Goal: Book appointment/travel/reservation

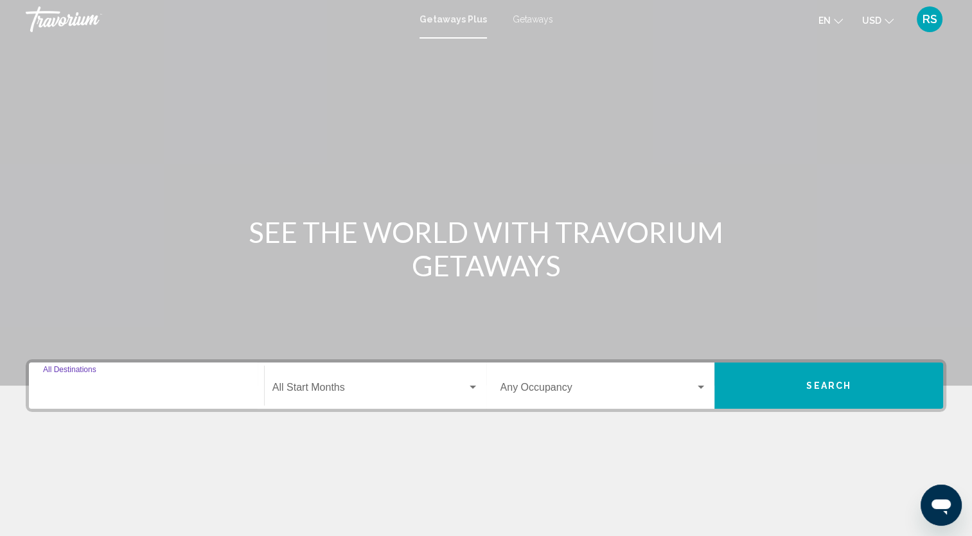
click at [224, 393] on input "Destination All Destinations" at bounding box center [146, 390] width 207 height 12
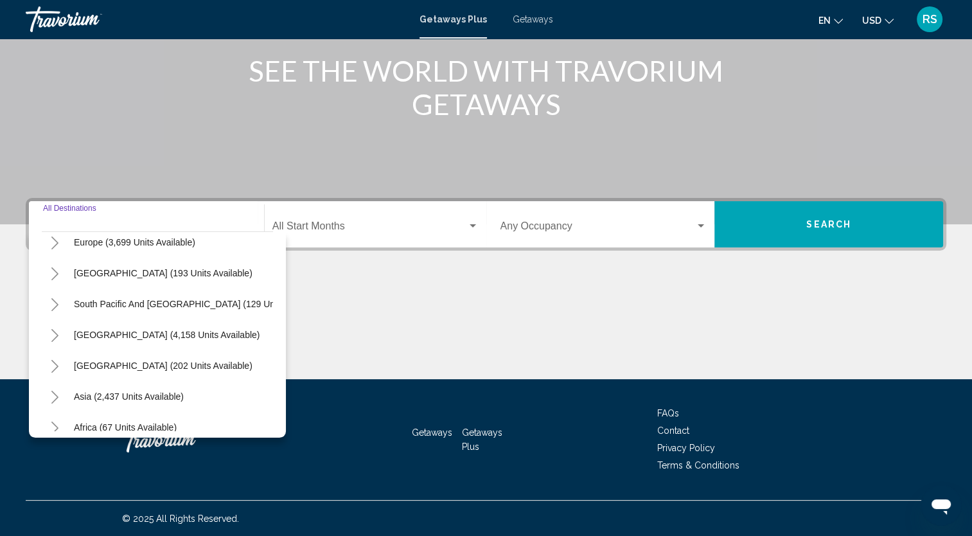
scroll to position [216, 0]
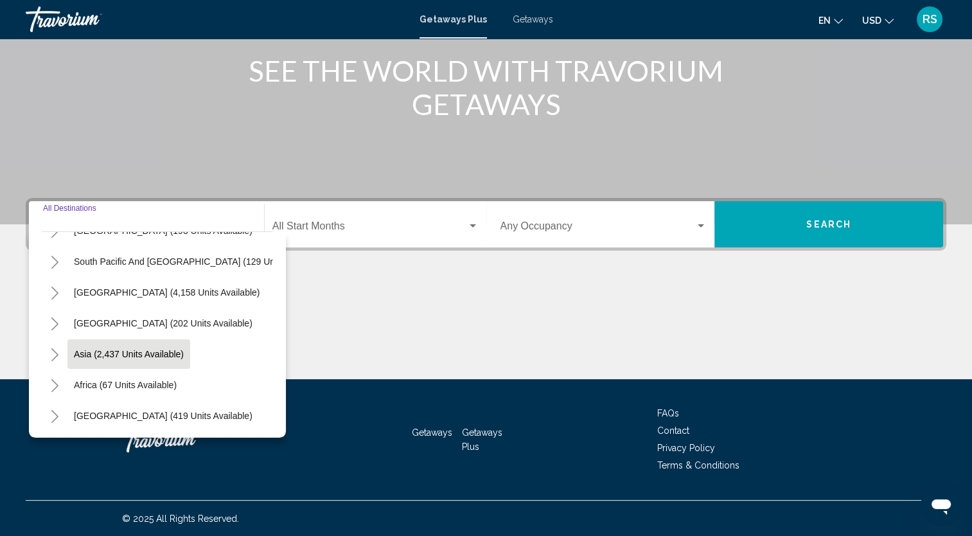
click at [159, 350] on span "Asia (2,437 units available)" at bounding box center [129, 354] width 110 height 10
type input "**********"
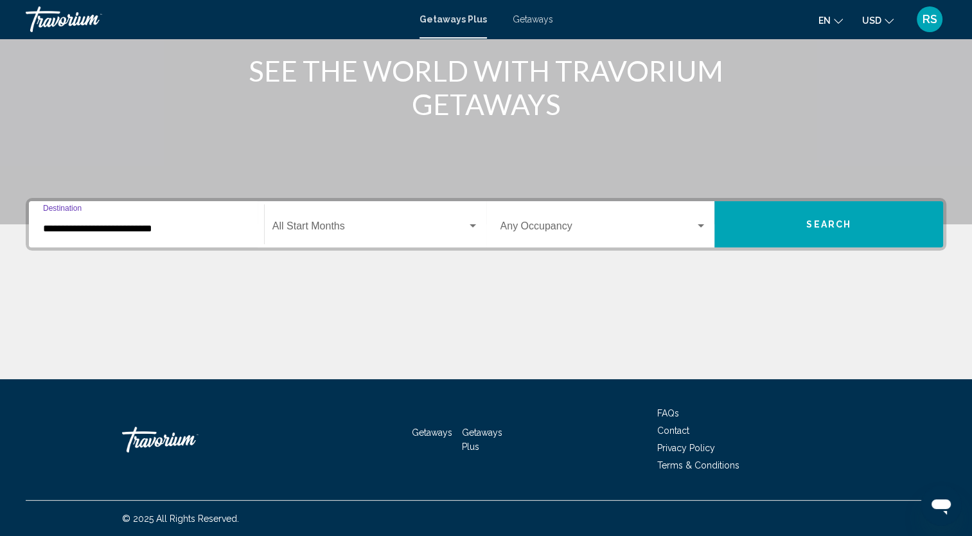
click at [398, 229] on span "Search widget" at bounding box center [369, 229] width 195 height 12
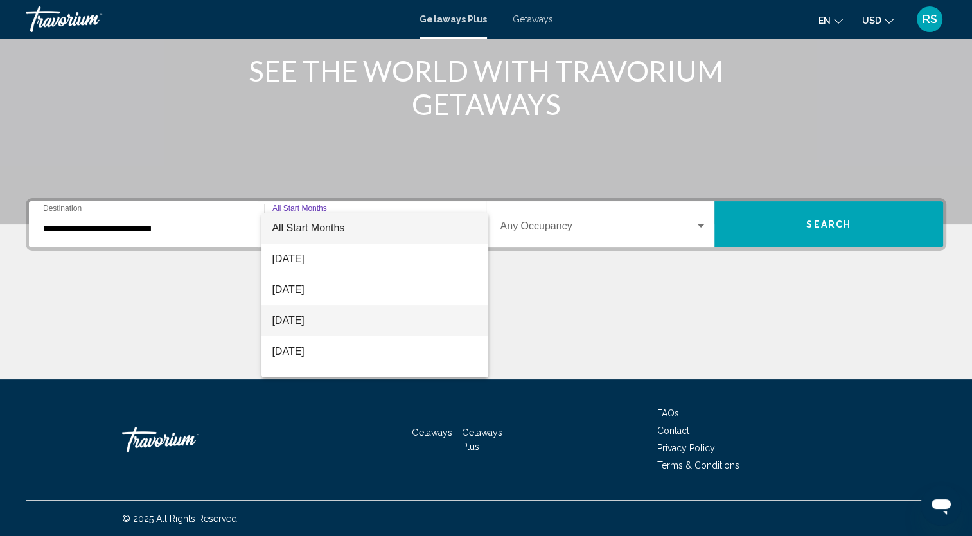
click at [332, 323] on span "[DATE]" at bounding box center [375, 320] width 206 height 31
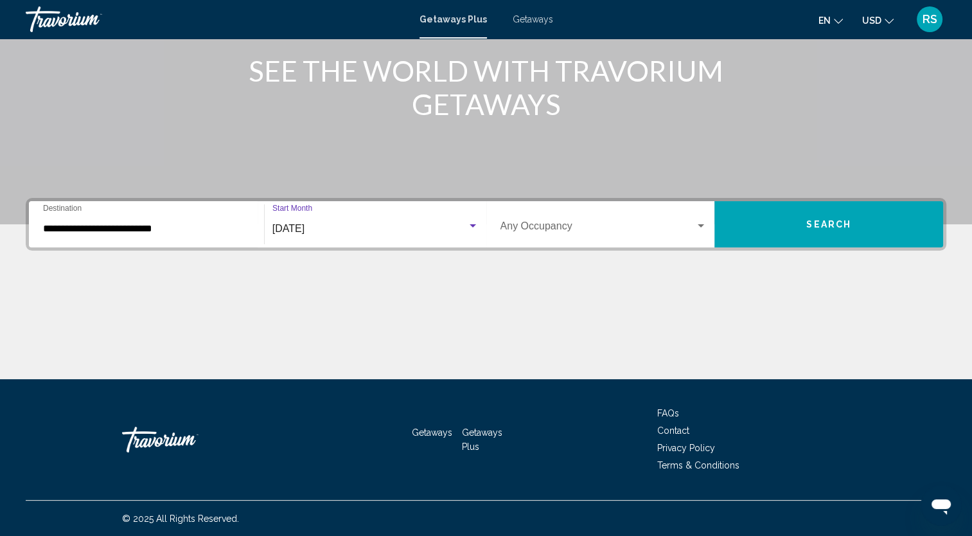
click at [540, 232] on span "Search widget" at bounding box center [597, 229] width 195 height 12
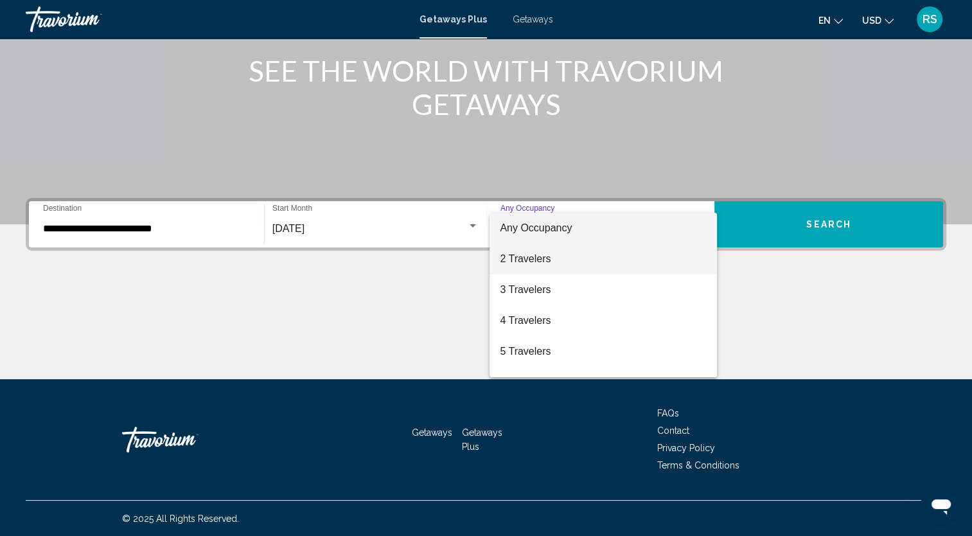
click at [547, 265] on span "2 Travelers" at bounding box center [603, 259] width 207 height 31
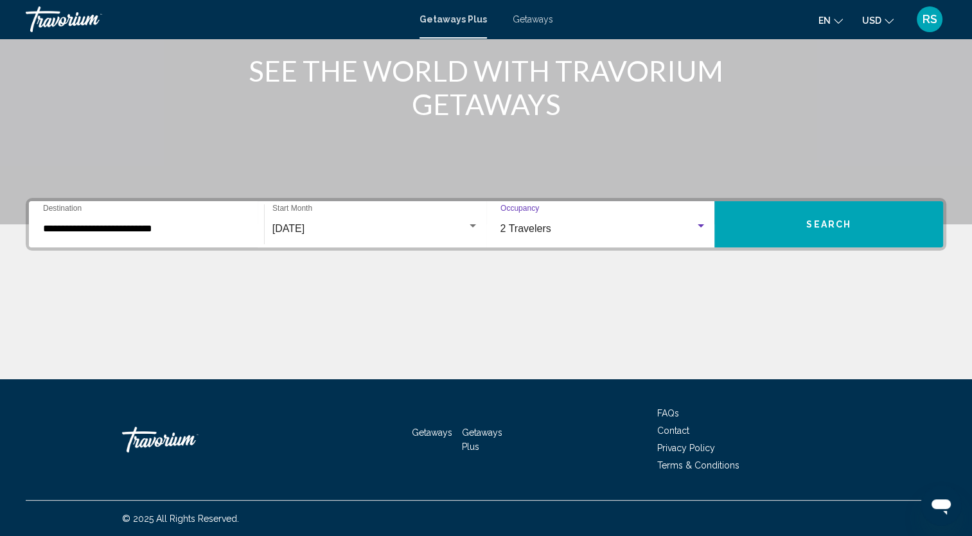
click at [780, 221] on button "Search" at bounding box center [828, 224] width 229 height 46
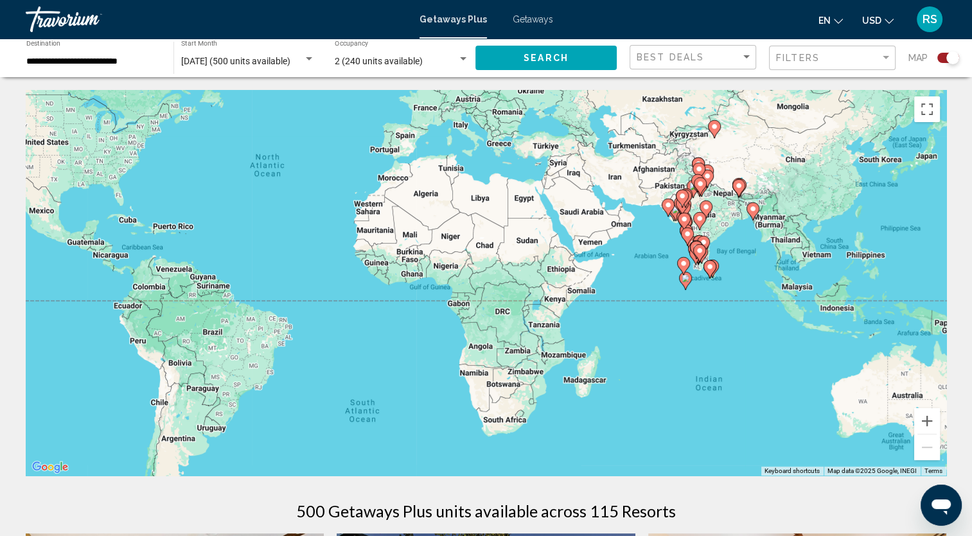
drag, startPoint x: 834, startPoint y: 381, endPoint x: 642, endPoint y: 279, distance: 217.0
click at [642, 279] on div "To activate drag with keyboard, press Alt + Enter. Once in keyboard drag state,…" at bounding box center [486, 282] width 921 height 385
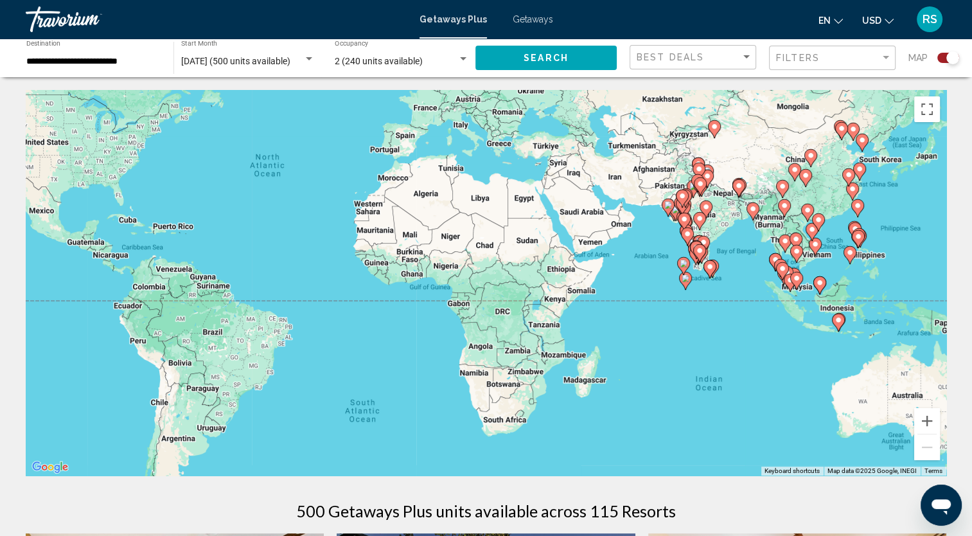
click at [784, 242] on image "Main content" at bounding box center [785, 241] width 8 height 8
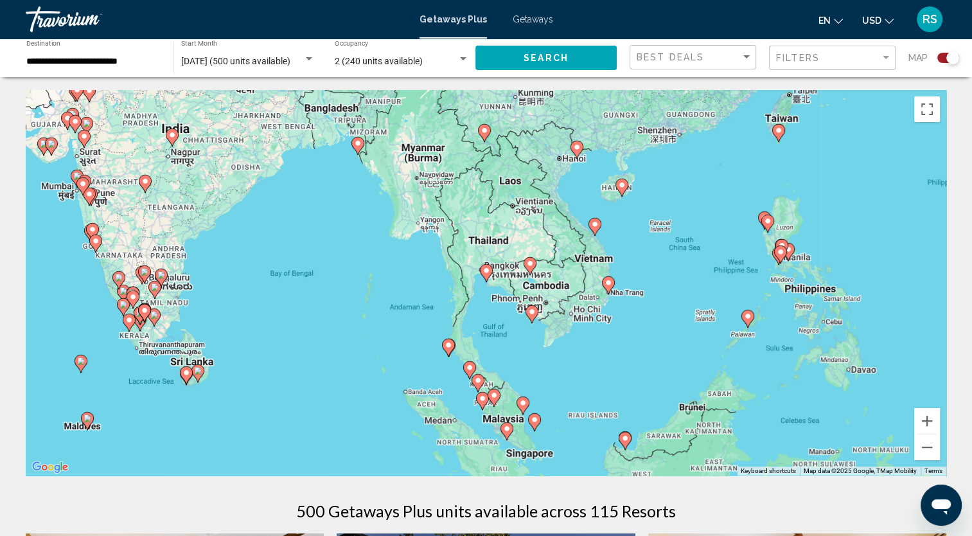
click at [486, 274] on image "Main content" at bounding box center [487, 271] width 8 height 8
type input "**********"
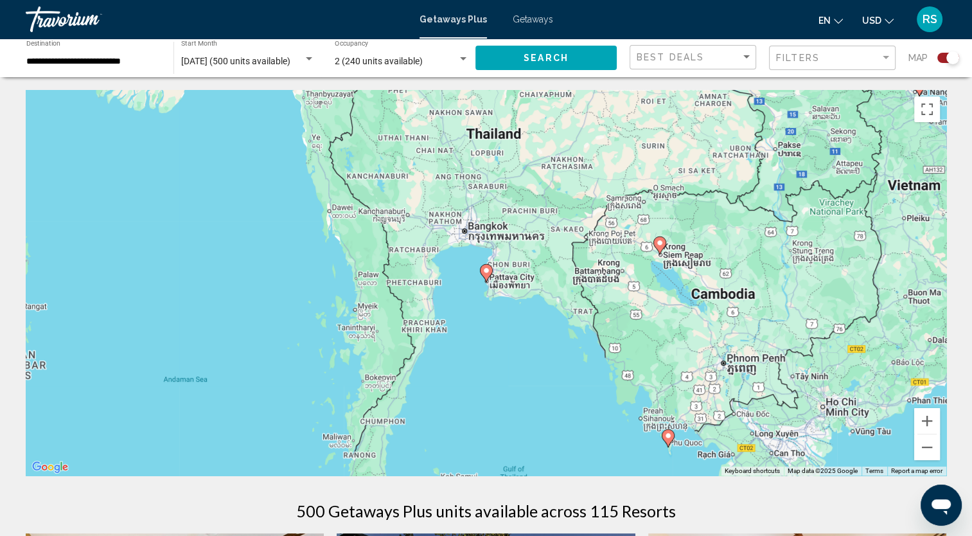
click at [485, 272] on image "Main content" at bounding box center [487, 271] width 8 height 8
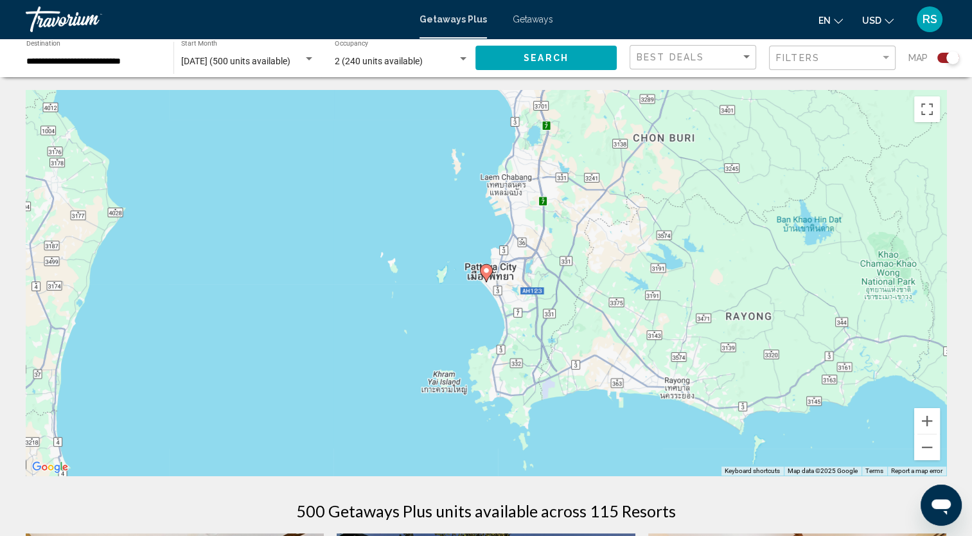
click at [485, 272] on image "Main content" at bounding box center [487, 271] width 8 height 8
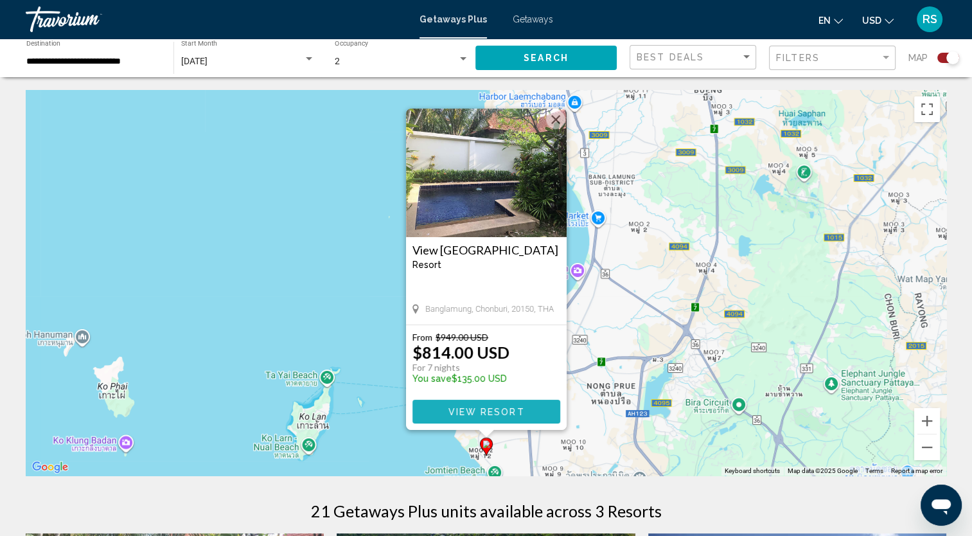
click at [472, 418] on button "View Resort" at bounding box center [486, 412] width 148 height 24
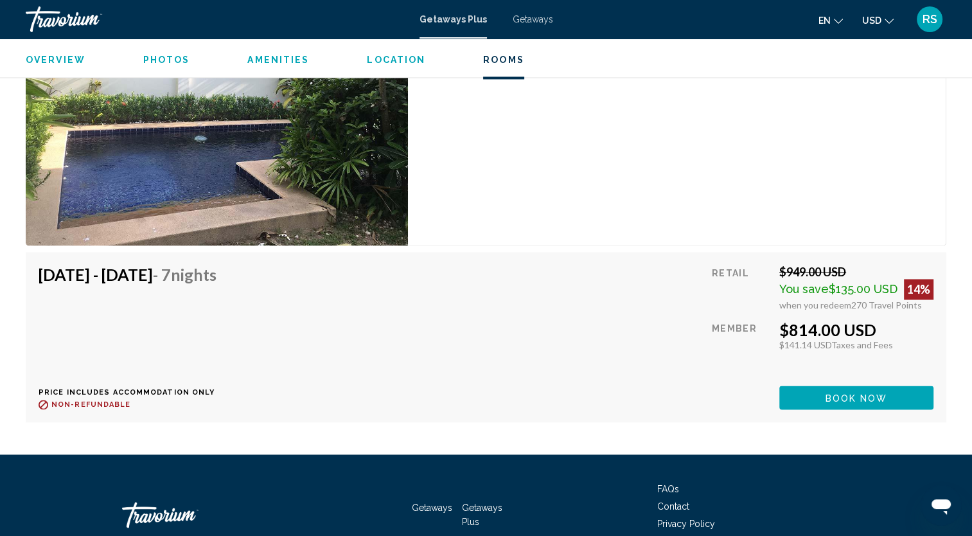
scroll to position [1927, 0]
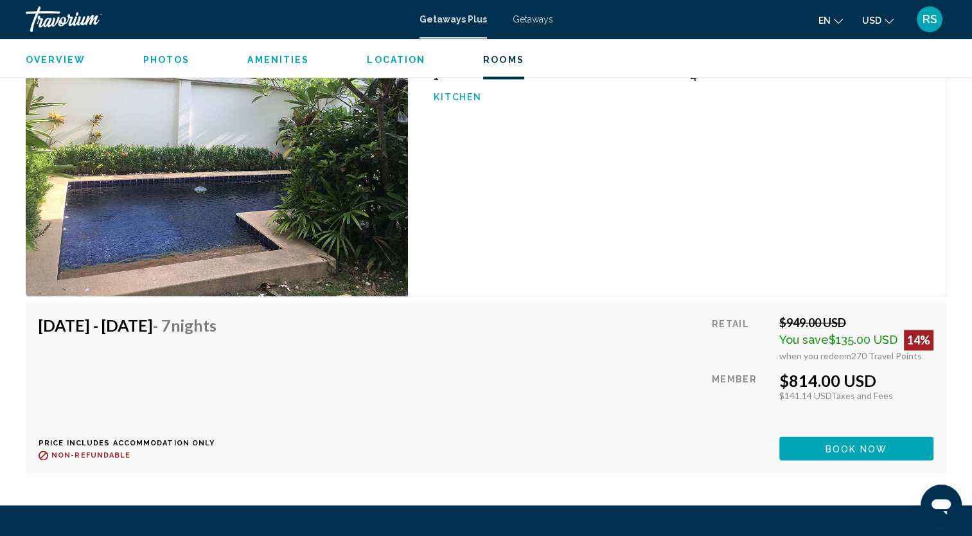
click at [820, 447] on button "Book now" at bounding box center [856, 448] width 154 height 24
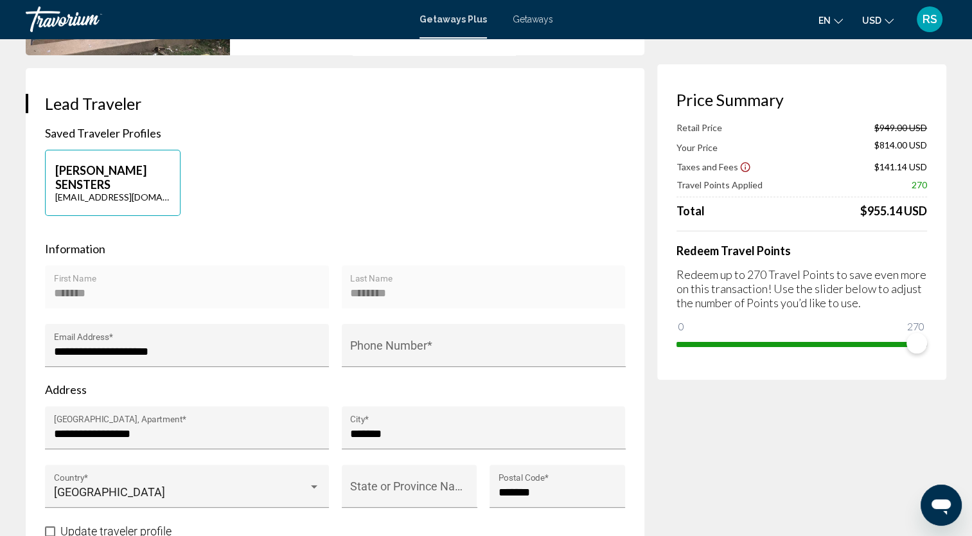
scroll to position [215, 0]
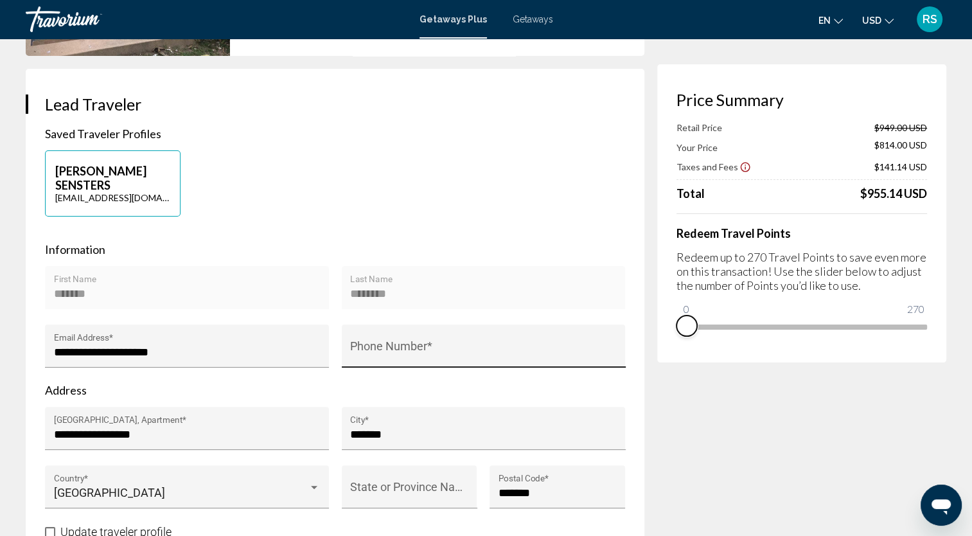
drag, startPoint x: 914, startPoint y: 341, endPoint x: 624, endPoint y: 322, distance: 291.0
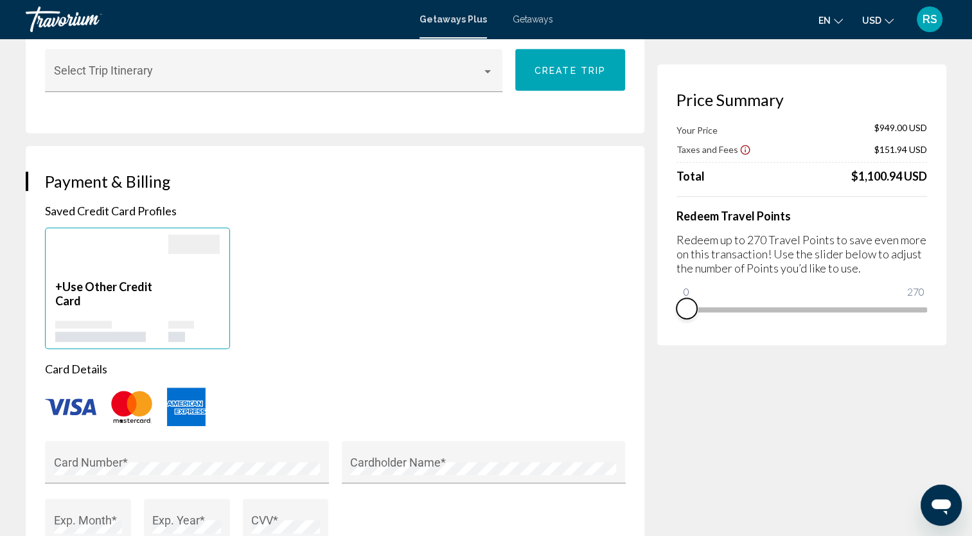
scroll to position [578, 0]
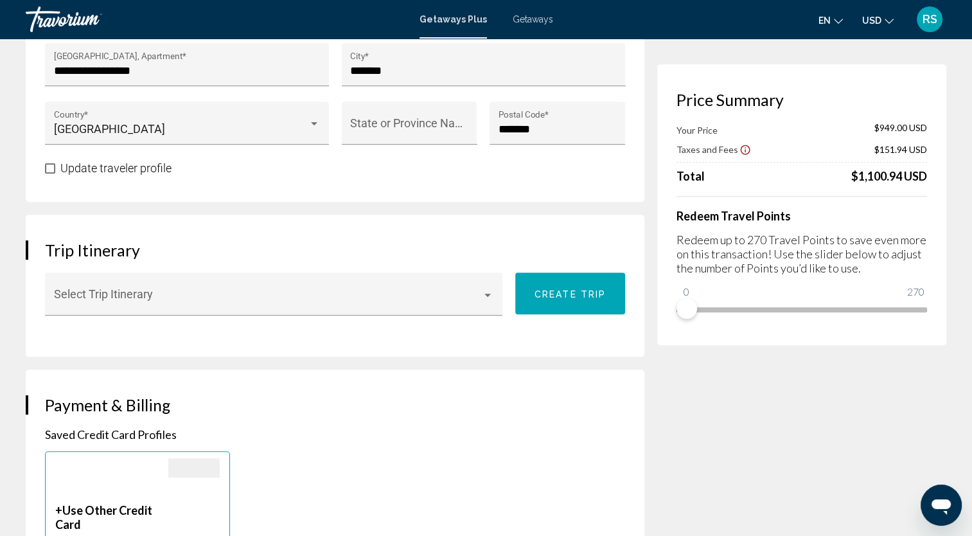
click at [58, 23] on div "Travorium" at bounding box center [90, 19] width 128 height 26
